Goal: Entertainment & Leisure: Consume media (video, audio)

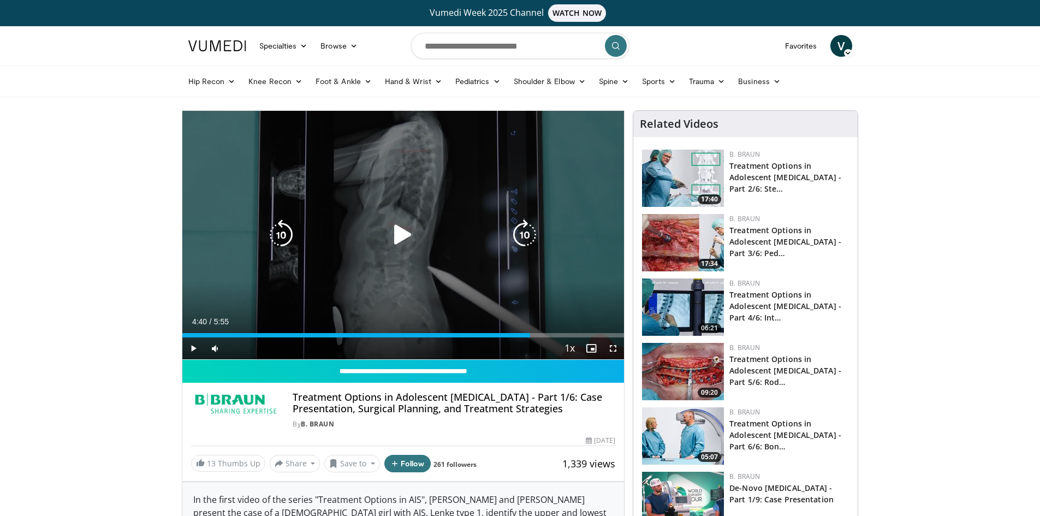
click at [400, 232] on icon "Video Player" at bounding box center [403, 235] width 31 height 31
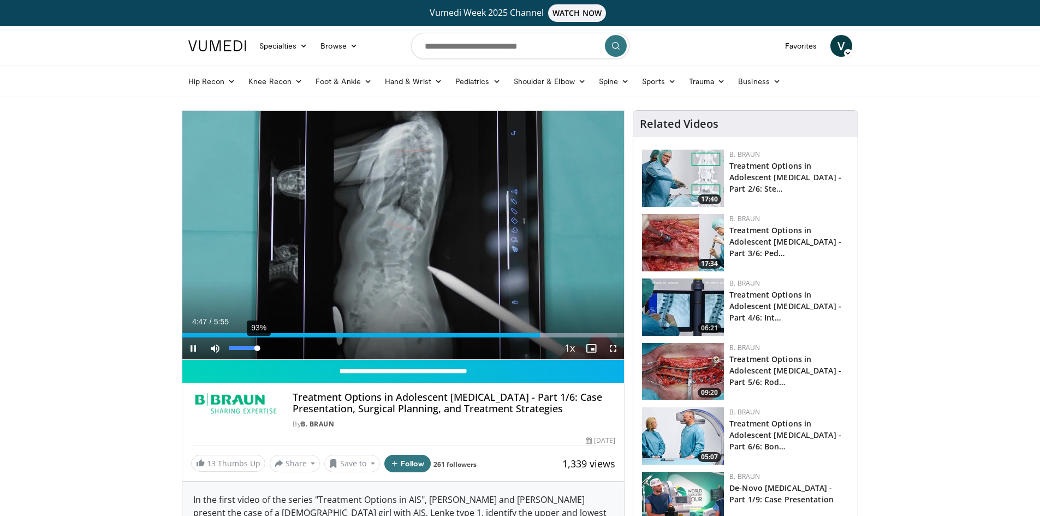
drag, startPoint x: 240, startPoint y: 349, endPoint x: 257, endPoint y: 352, distance: 17.8
click at [257, 352] on div "93%" at bounding box center [245, 349] width 38 height 22
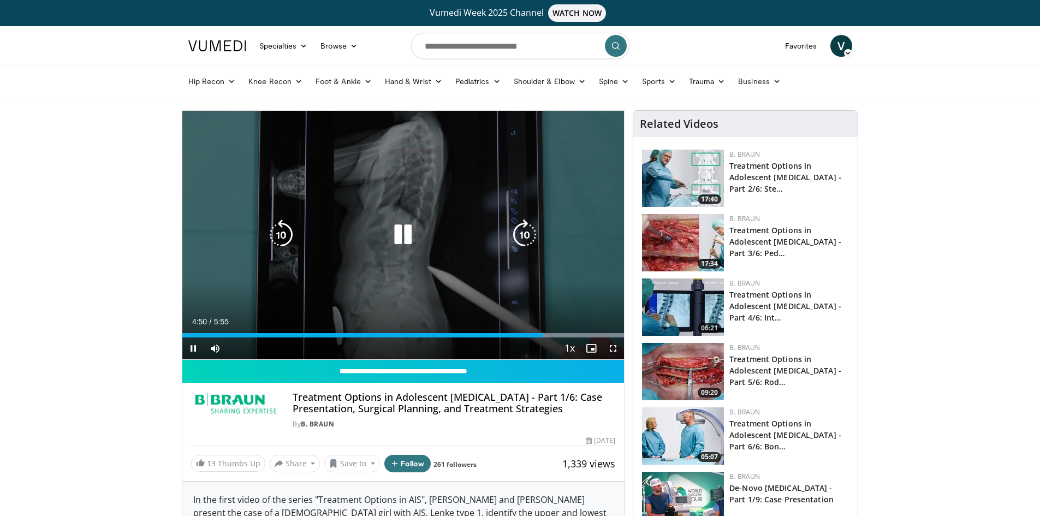
click at [407, 242] on icon "Video Player" at bounding box center [403, 235] width 31 height 31
click at [417, 296] on div "10 seconds Tap to unmute" at bounding box center [403, 235] width 442 height 248
click at [393, 236] on icon "Video Player" at bounding box center [403, 235] width 31 height 31
click at [398, 233] on icon "Video Player" at bounding box center [403, 235] width 31 height 31
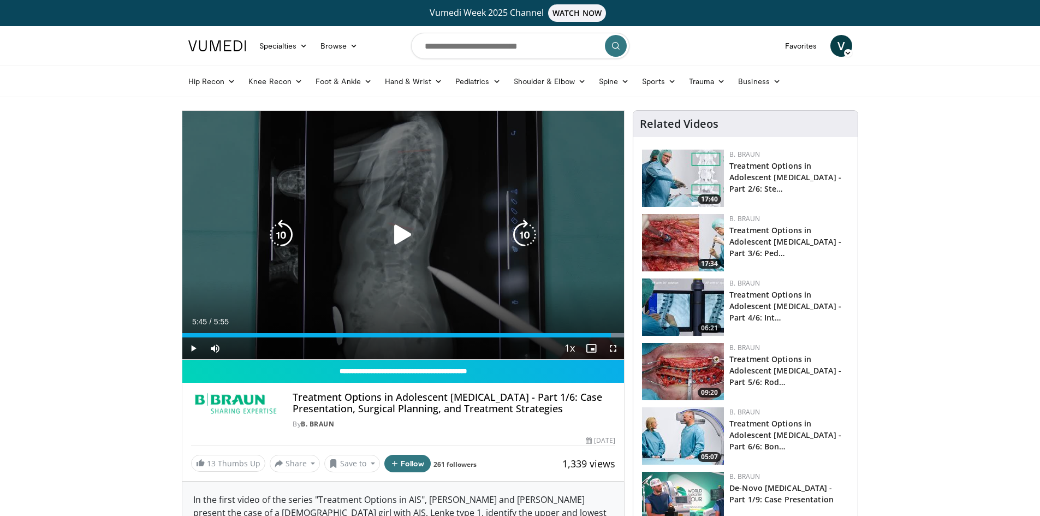
click at [400, 234] on icon "Video Player" at bounding box center [403, 235] width 31 height 31
click at [400, 230] on icon "Video Player" at bounding box center [403, 235] width 31 height 31
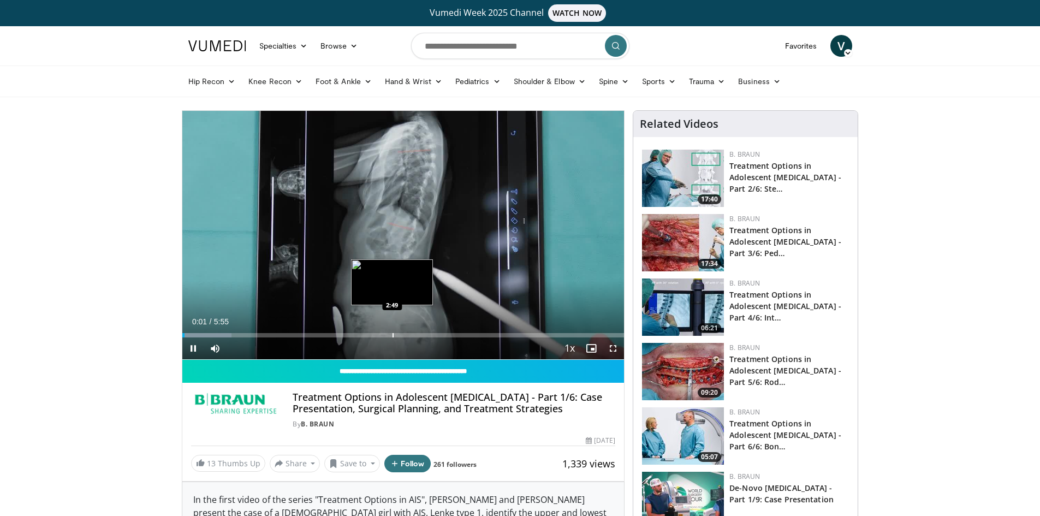
click at [393, 329] on div "Loaded : 11.13% 0:01 2:49" at bounding box center [403, 332] width 442 height 10
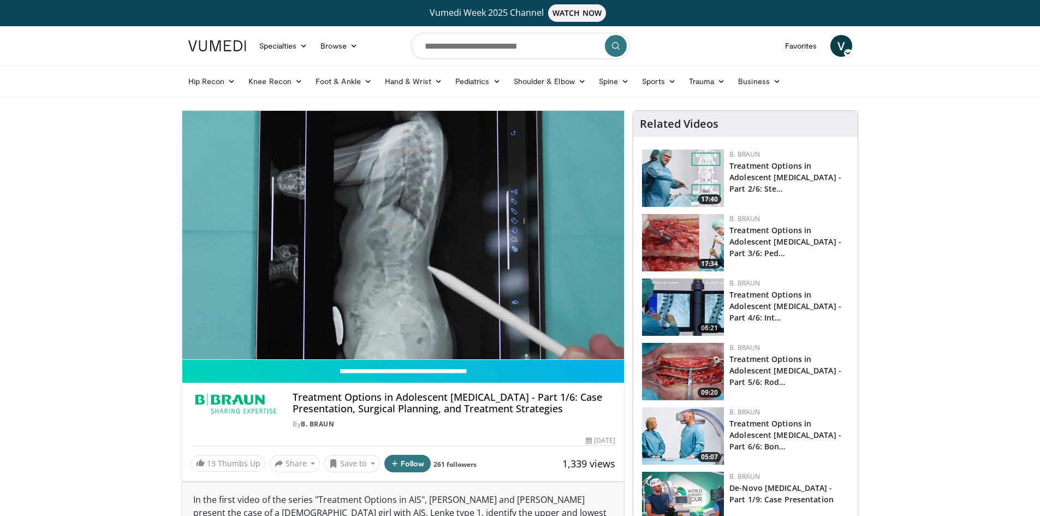
click at [729, 174] on div "17:40 B. Braun Treatment Options in Adolescent Idiopathic Scoliosis - Part 2/6:…" at bounding box center [745, 178] width 211 height 62
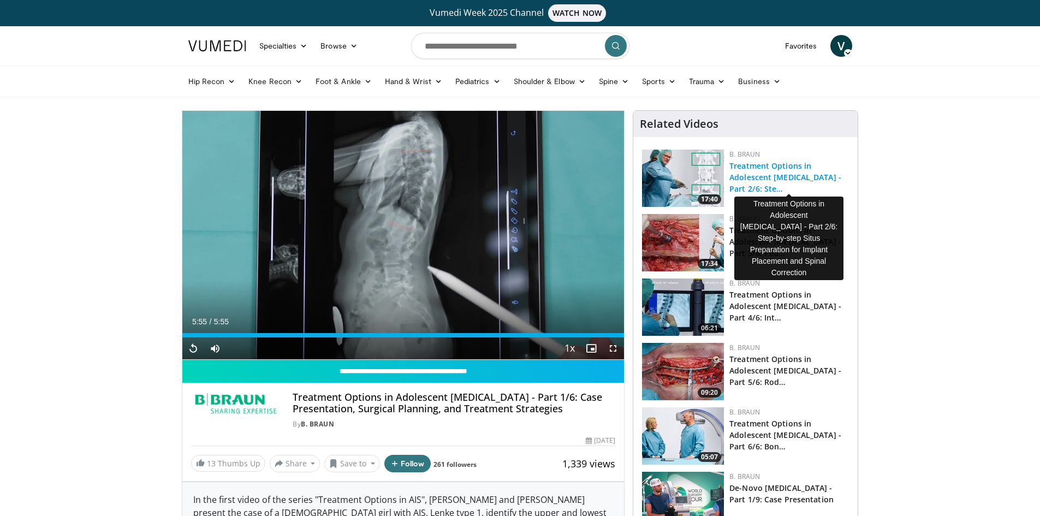
click at [768, 179] on link "Treatment Options in Adolescent [MEDICAL_DATA] - Part 2/6: Ste…" at bounding box center [786, 177] width 112 height 33
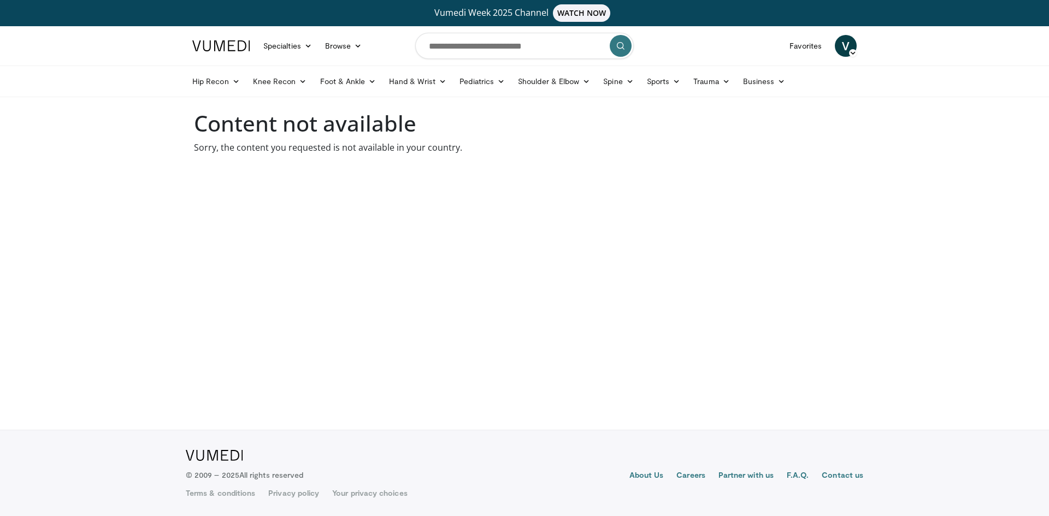
click at [292, 244] on body "Vumedi Week 2025 Channel WATCH NOW Specialties Adult & Family Medicine Allergy,…" at bounding box center [524, 258] width 1049 height 516
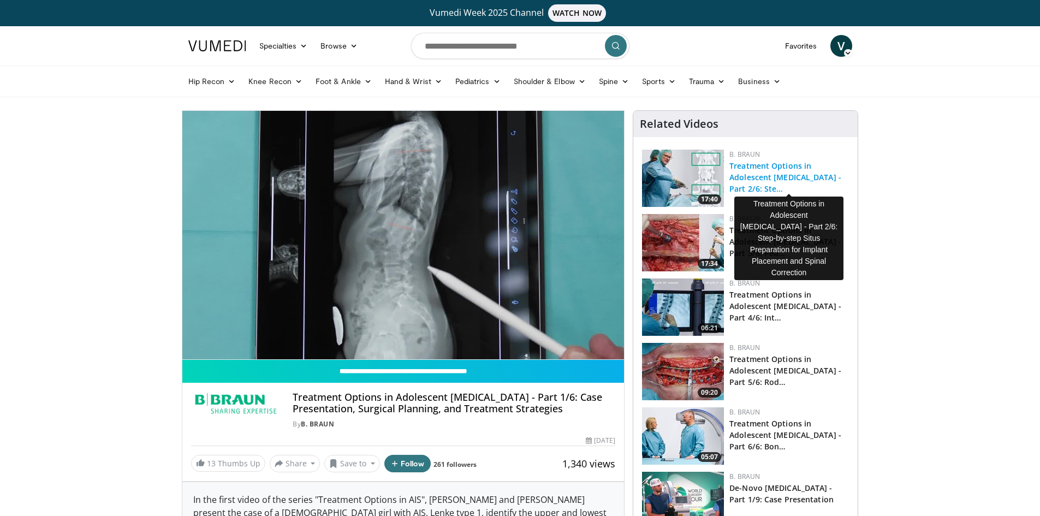
click at [745, 172] on link "Treatment Options in Adolescent [MEDICAL_DATA] - Part 2/6: Ste…" at bounding box center [786, 177] width 112 height 33
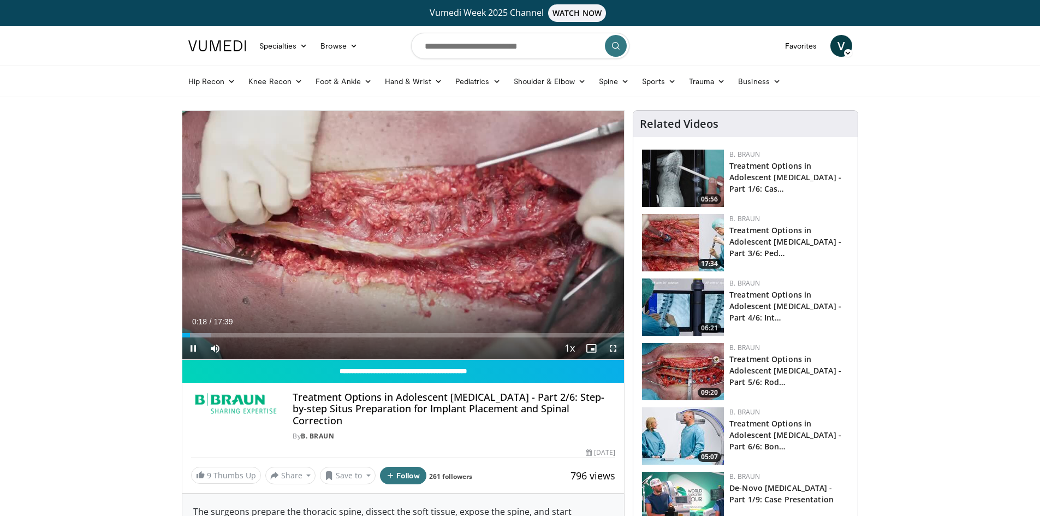
click at [614, 346] on span "Video Player" at bounding box center [613, 349] width 22 height 22
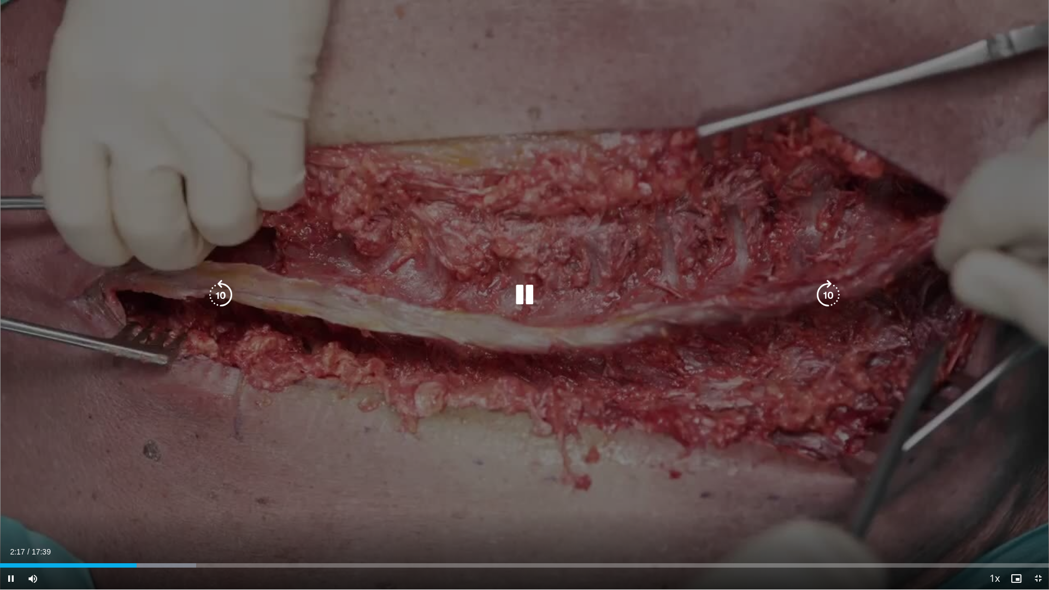
click at [527, 298] on icon "Video Player" at bounding box center [524, 295] width 31 height 31
click at [523, 291] on icon "Video Player" at bounding box center [524, 295] width 31 height 31
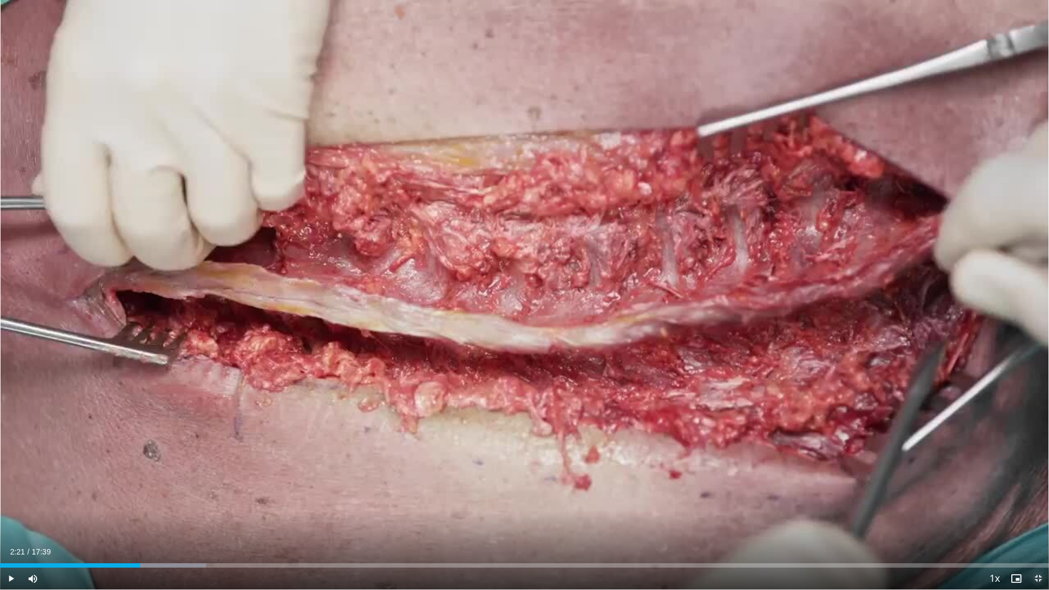
click at [1033, 516] on span "Video Player" at bounding box center [1038, 578] width 22 height 22
